Goal: Task Accomplishment & Management: Manage account settings

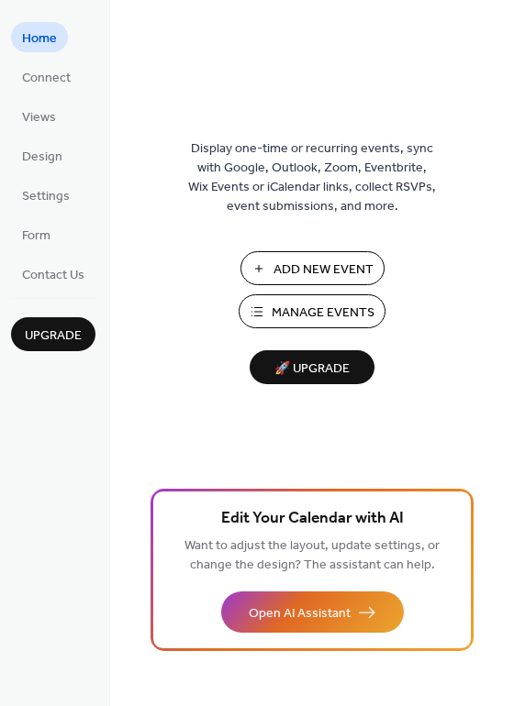
click at [346, 315] on span "Manage Events" at bounding box center [323, 313] width 103 height 19
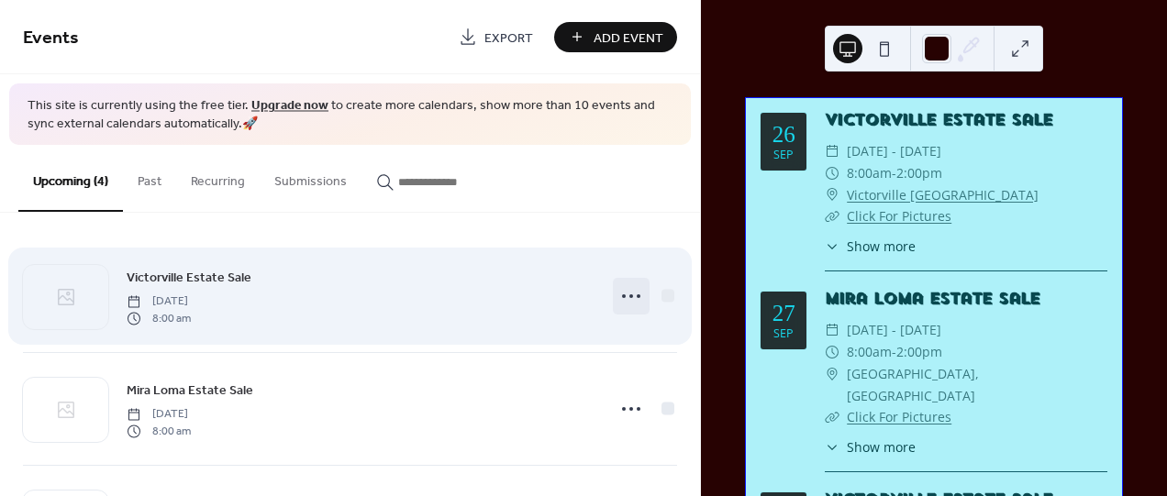
click at [634, 289] on icon at bounding box center [631, 296] width 29 height 29
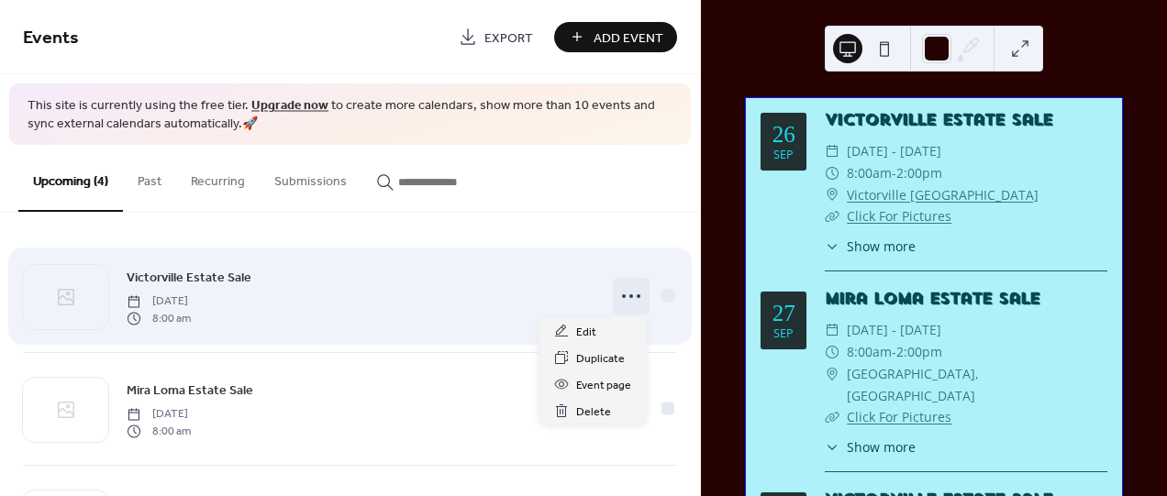
click at [628, 289] on icon at bounding box center [631, 296] width 29 height 29
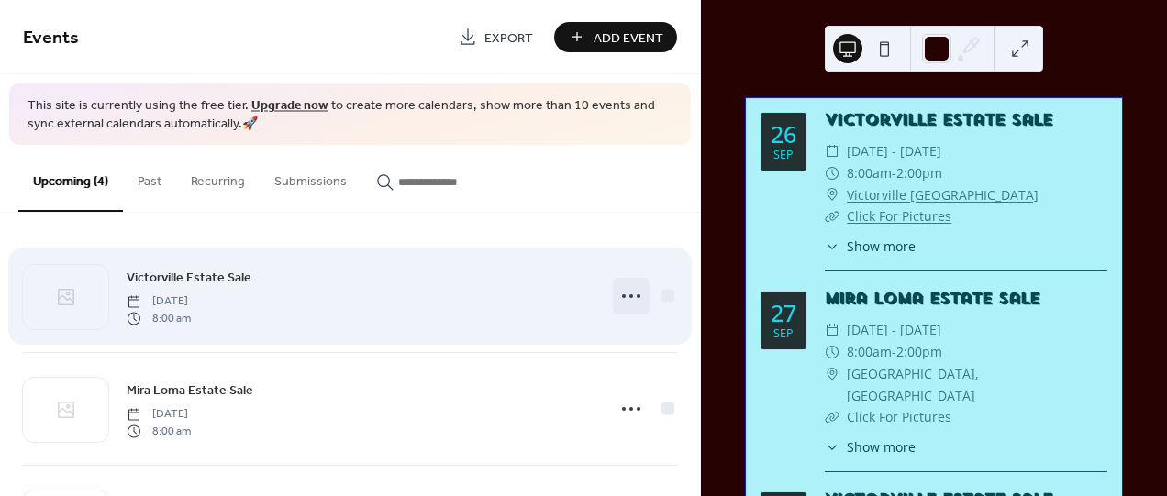
click at [628, 302] on icon at bounding box center [631, 296] width 29 height 29
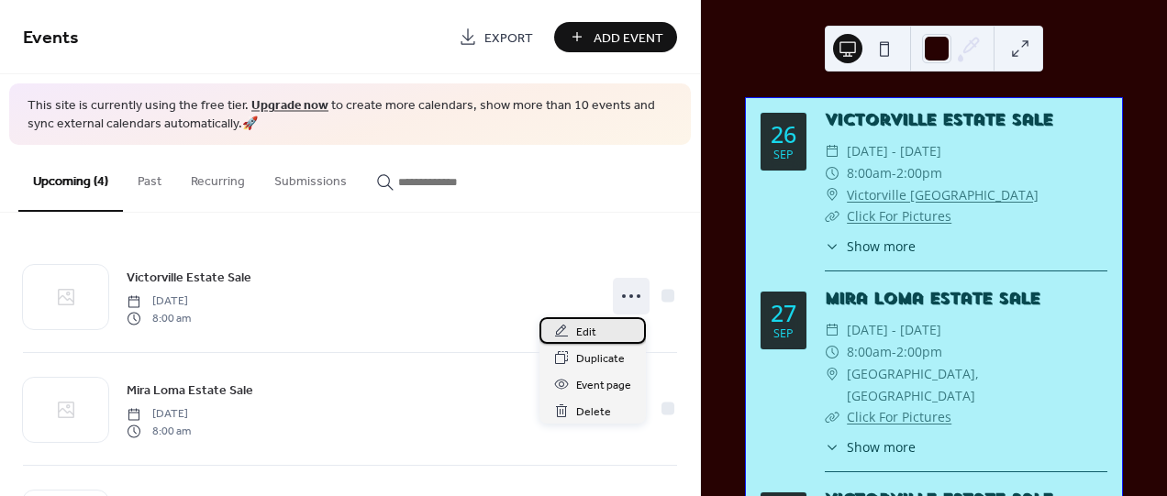
click at [606, 340] on div "Edit" at bounding box center [592, 330] width 106 height 27
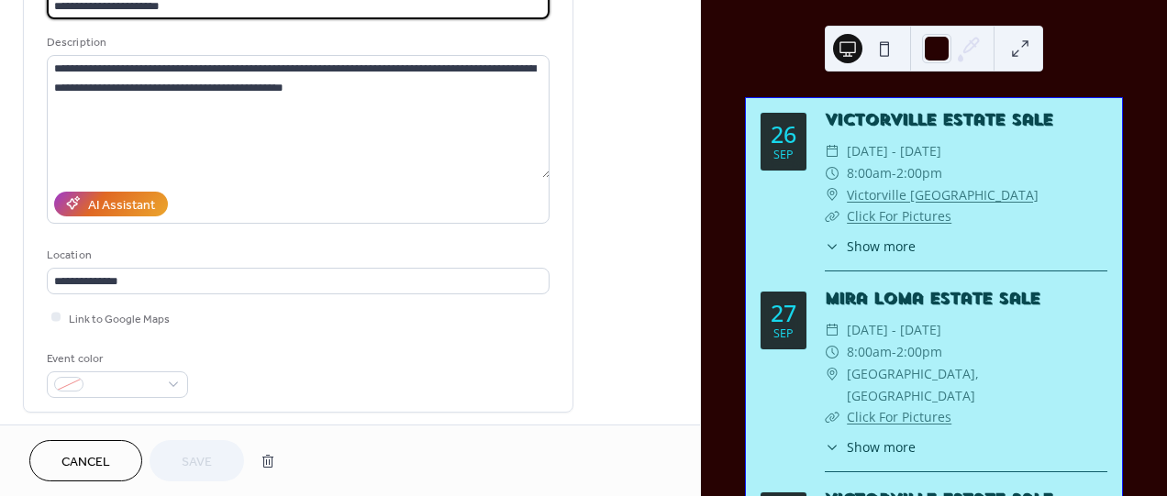
scroll to position [204, 0]
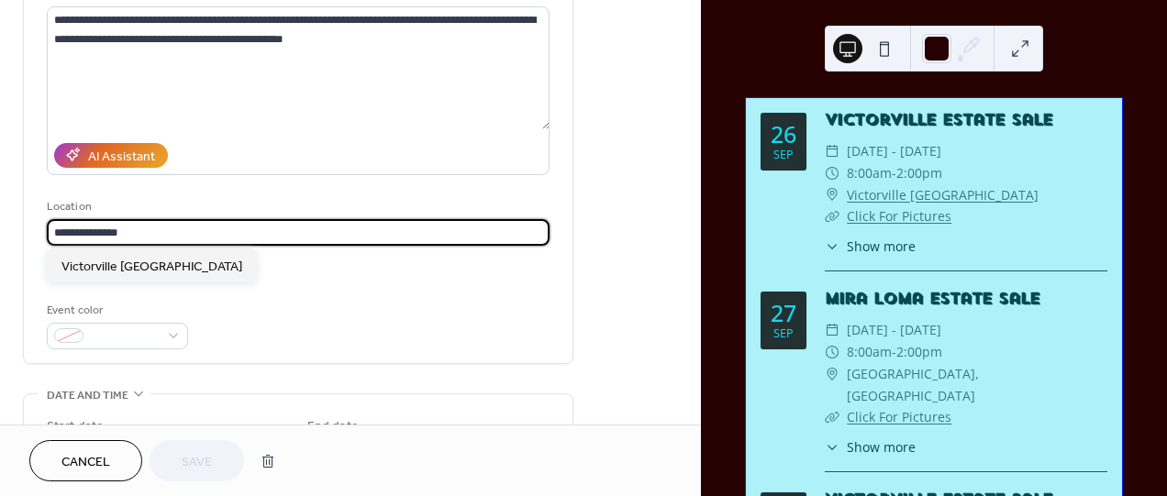
drag, startPoint x: 174, startPoint y: 229, endPoint x: -70, endPoint y: 220, distance: 244.2
click at [0, 220] on html "**********" at bounding box center [583, 248] width 1167 height 496
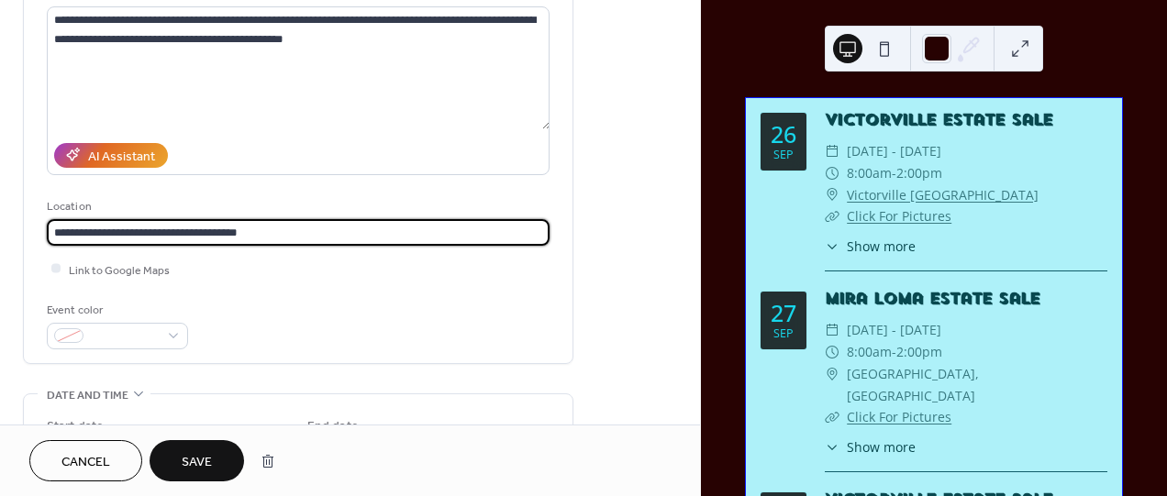
type input "**********"
click at [218, 460] on button "Save" at bounding box center [197, 460] width 95 height 41
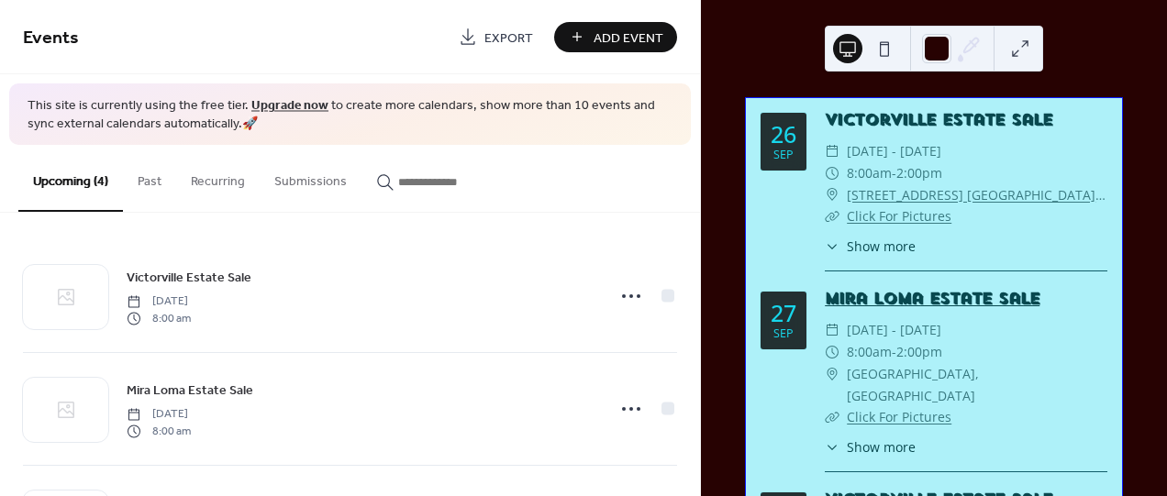
click at [975, 290] on link "Mira Loma Estate Sale" at bounding box center [932, 298] width 215 height 19
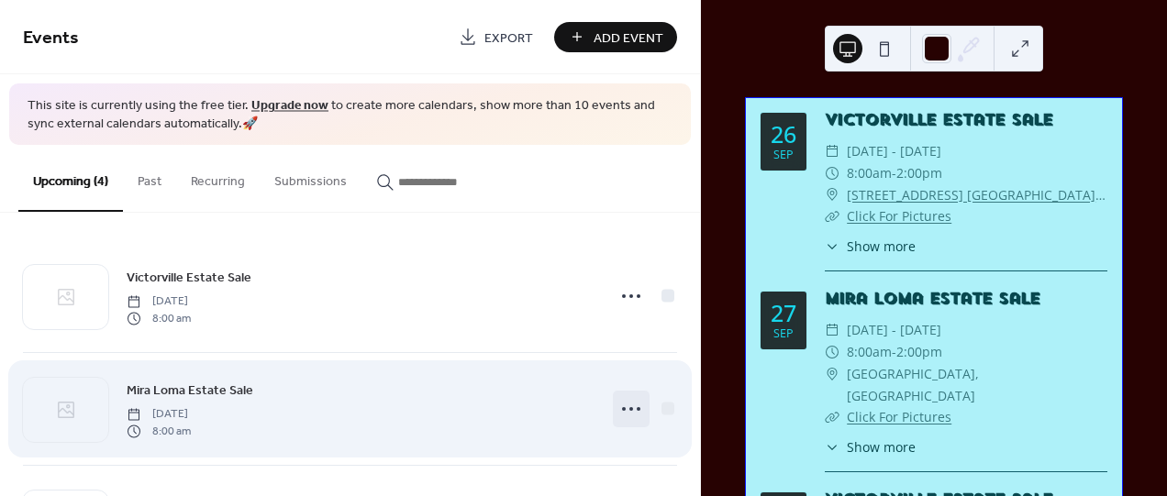
click at [623, 406] on icon at bounding box center [631, 409] width 29 height 29
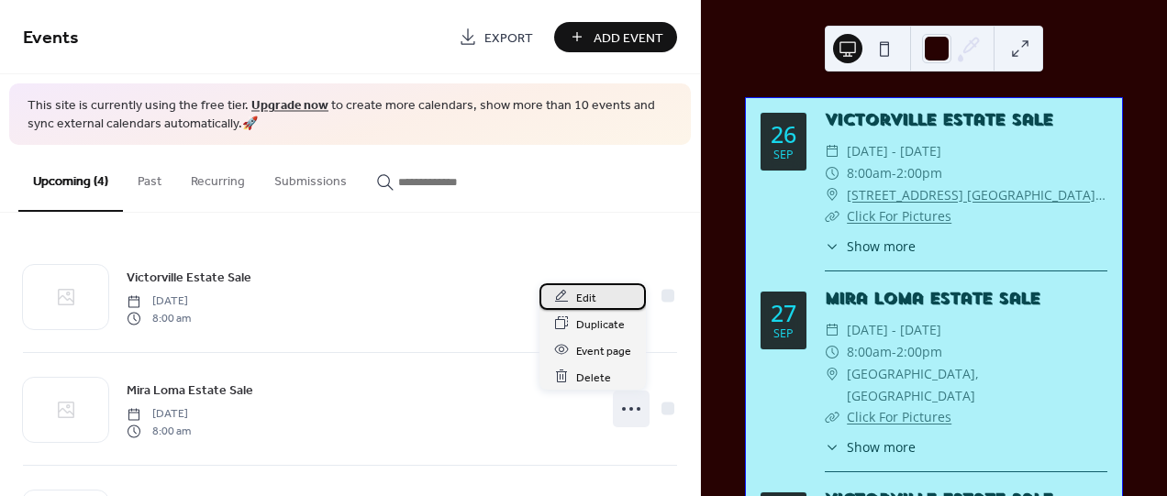
click at [576, 292] on div "Edit" at bounding box center [592, 297] width 106 height 27
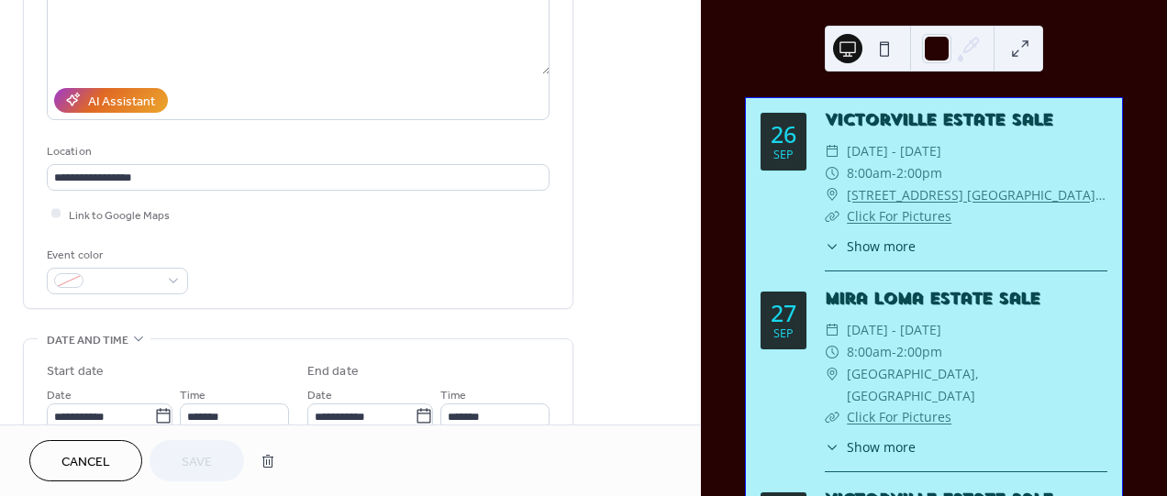
scroll to position [306, 0]
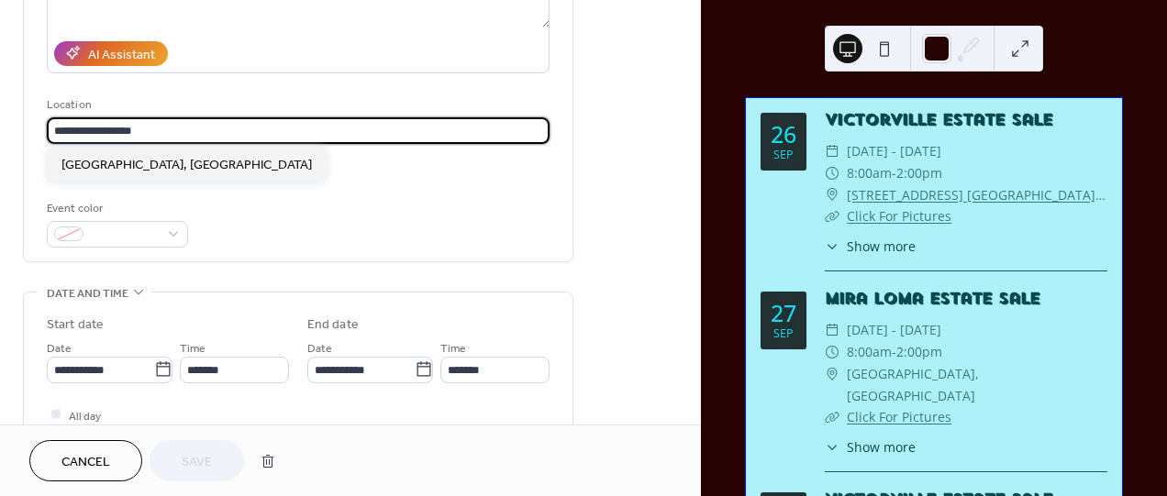
drag, startPoint x: 182, startPoint y: 123, endPoint x: 65, endPoint y: 115, distance: 116.8
click at [65, 115] on div "**********" at bounding box center [298, 119] width 503 height 49
type input "*"
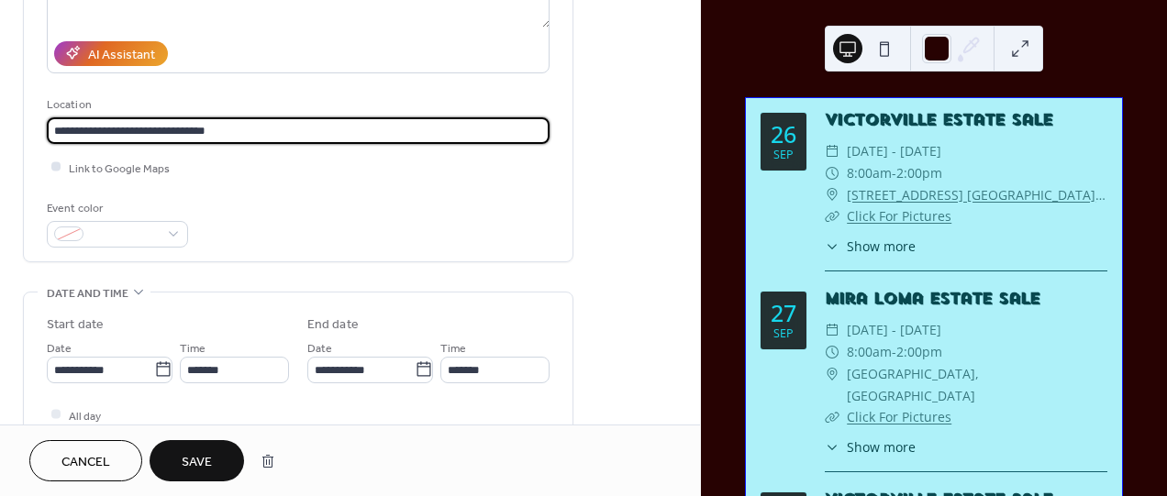
type input "**********"
click at [50, 162] on div at bounding box center [56, 167] width 18 height 18
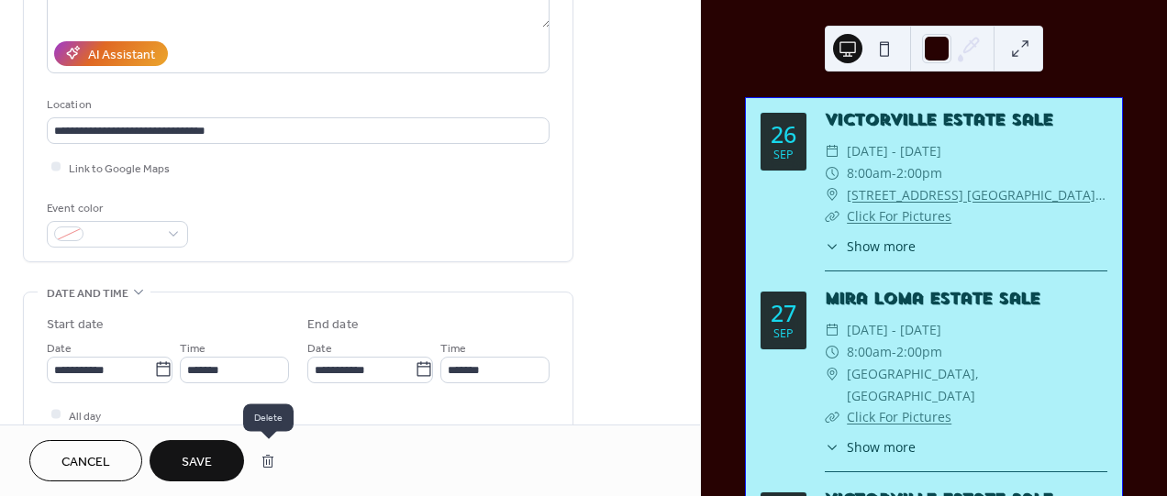
click at [158, 434] on div "Cancel Save" at bounding box center [350, 461] width 700 height 72
click at [194, 461] on span "Save" at bounding box center [197, 462] width 30 height 19
